Goal: Task Accomplishment & Management: Manage account settings

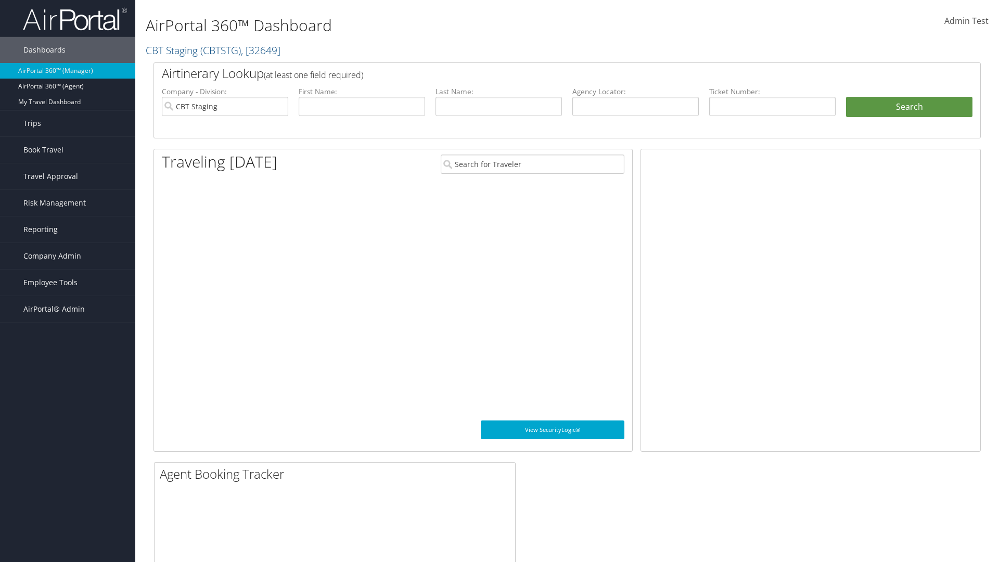
click at [68, 256] on span "Company Admin" at bounding box center [52, 256] width 58 height 26
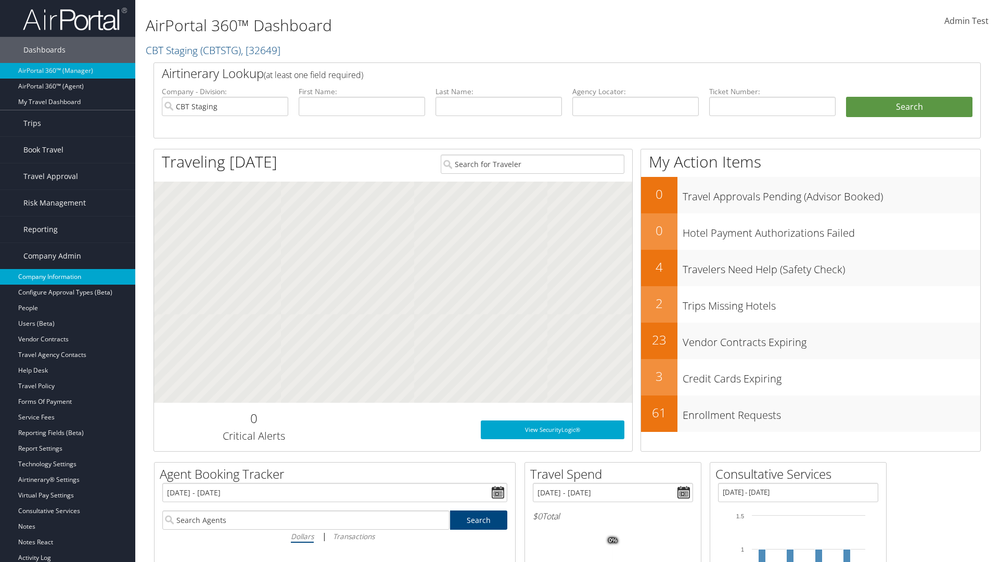
click at [68, 277] on link "Company Information" at bounding box center [67, 277] width 135 height 16
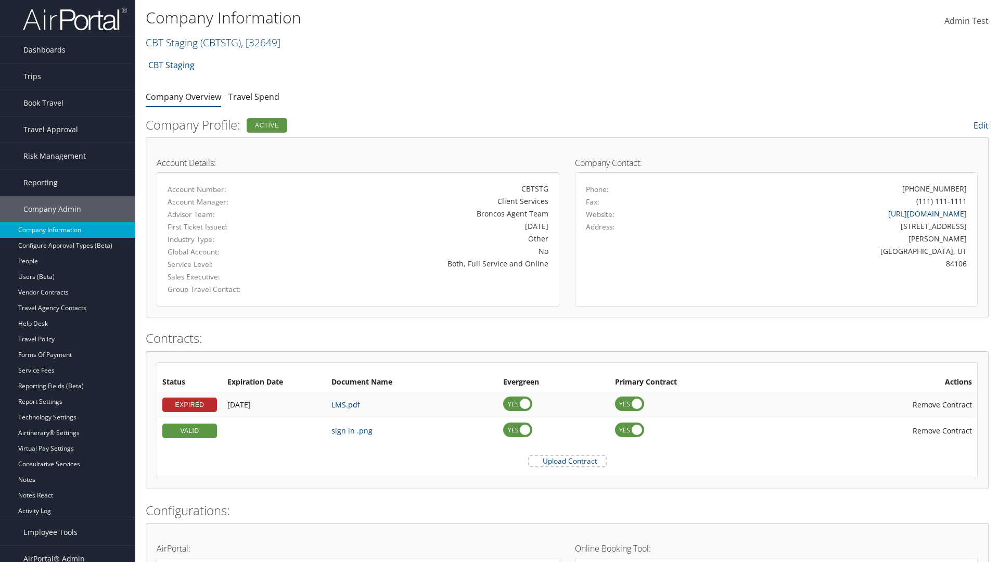
click at [172, 42] on link "CBT Staging ( CBTSTG ) , [ 32649 ]" at bounding box center [213, 42] width 135 height 14
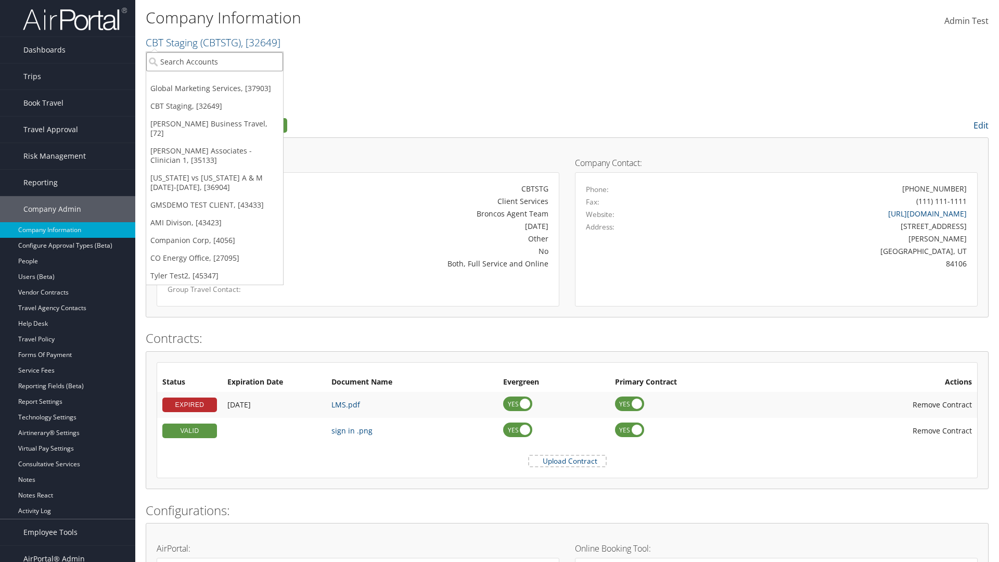
click at [214, 61] on input "search" at bounding box center [214, 61] width 137 height 19
type input "[PERSON_NAME] Business Travel"
